Goal: Task Accomplishment & Management: Use online tool/utility

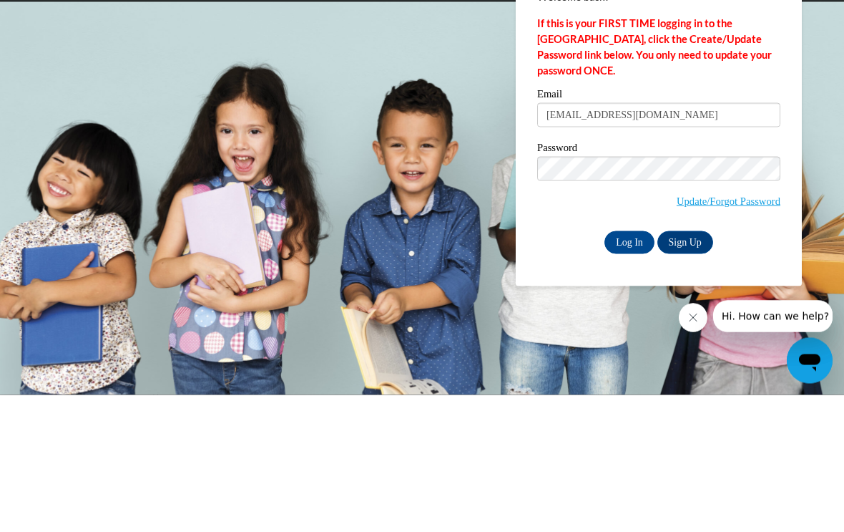
type input "[EMAIL_ADDRESS][DOMAIN_NAME]"
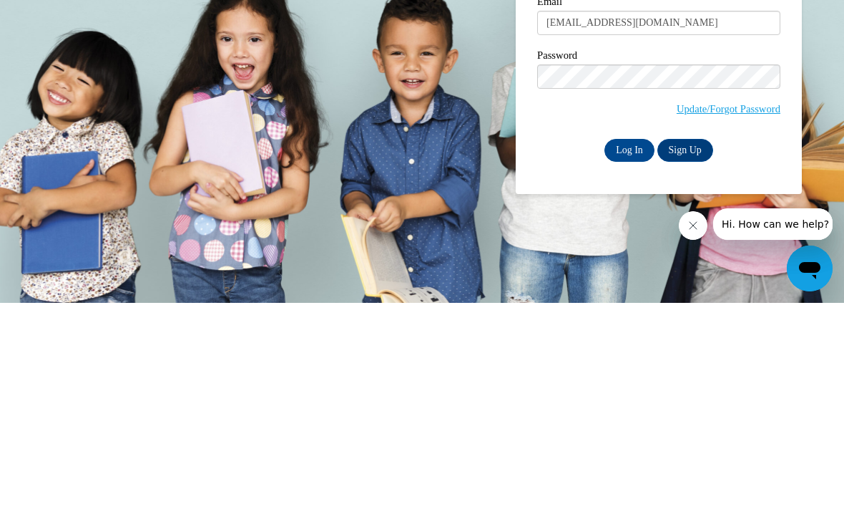
click at [634, 131] on div "Password Update/Forgot Password" at bounding box center [658, 92] width 243 height 84
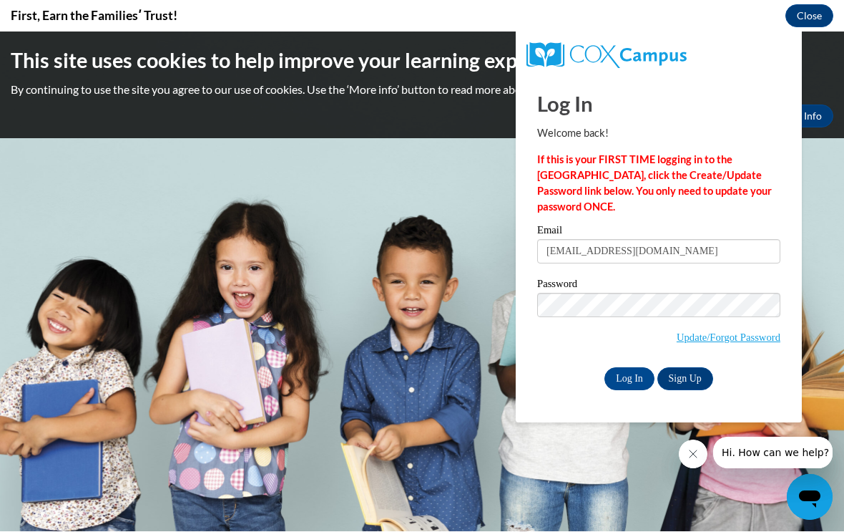
click at [623, 368] on input "Log In" at bounding box center [630, 378] width 50 height 23
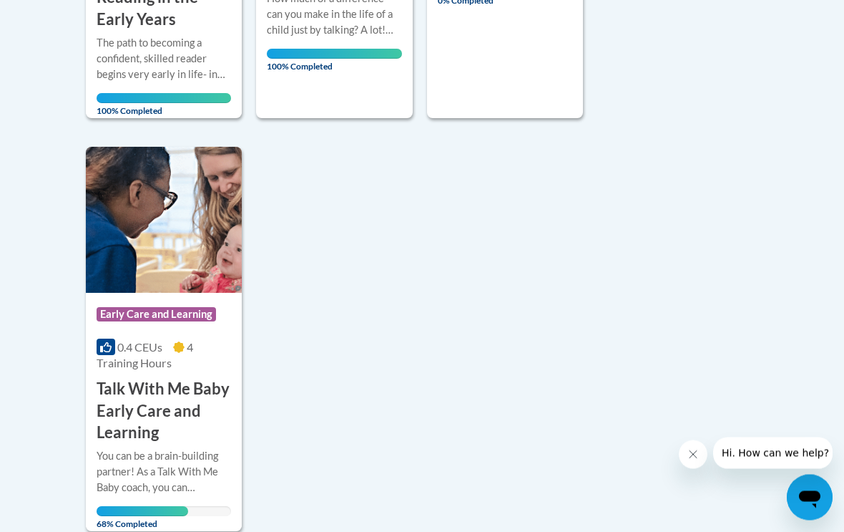
scroll to position [701, 0]
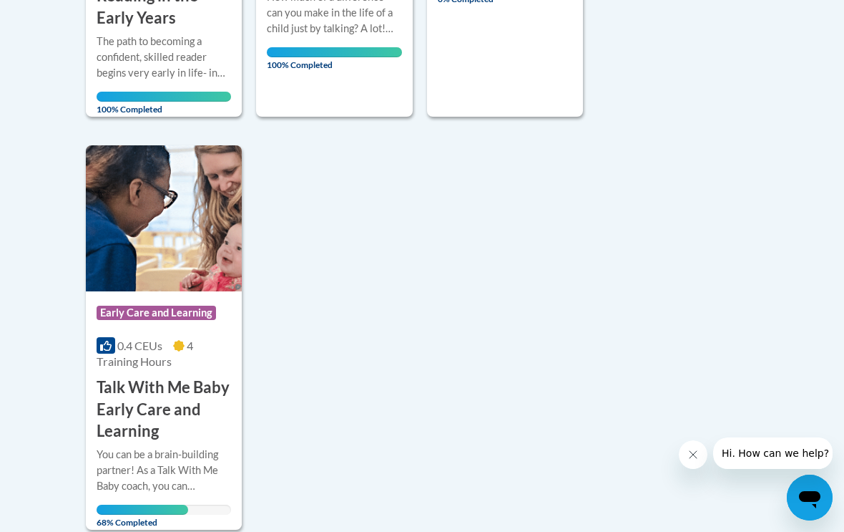
click at [167, 263] on img at bounding box center [164, 218] width 156 height 146
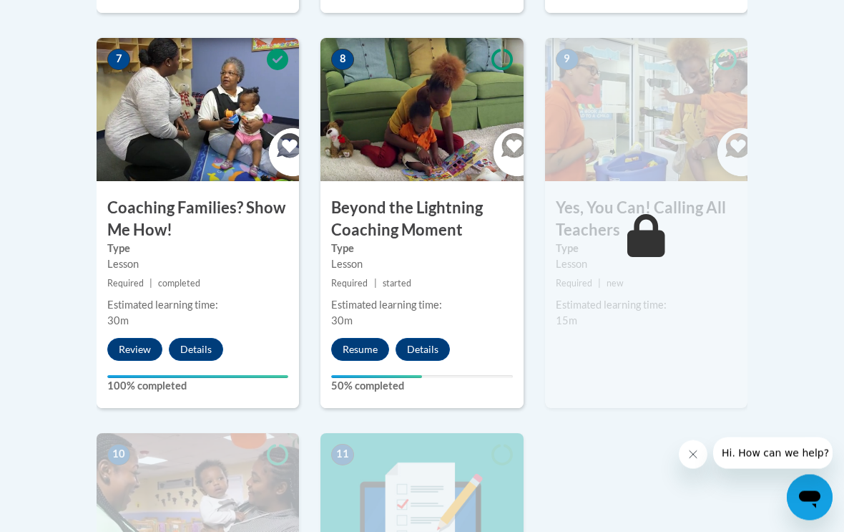
scroll to position [1310, 0]
click at [366, 346] on button "Resume" at bounding box center [360, 349] width 58 height 23
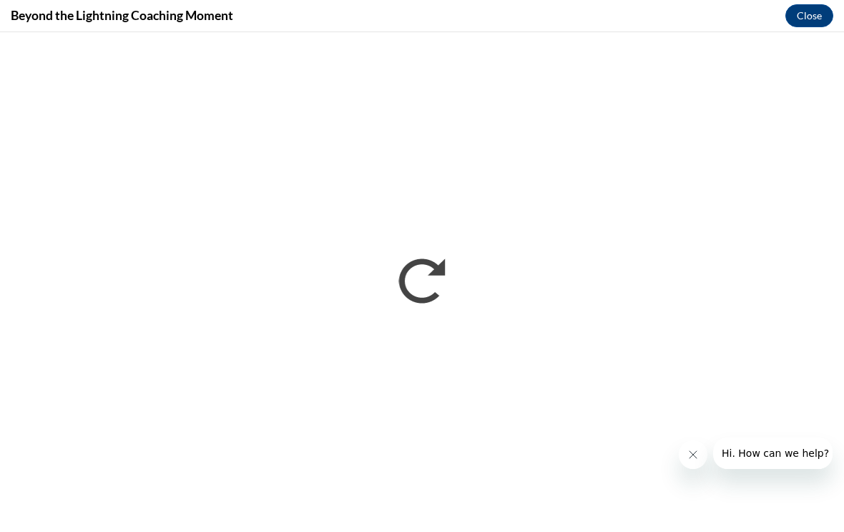
scroll to position [1333, 0]
